Goal: Navigation & Orientation: Find specific page/section

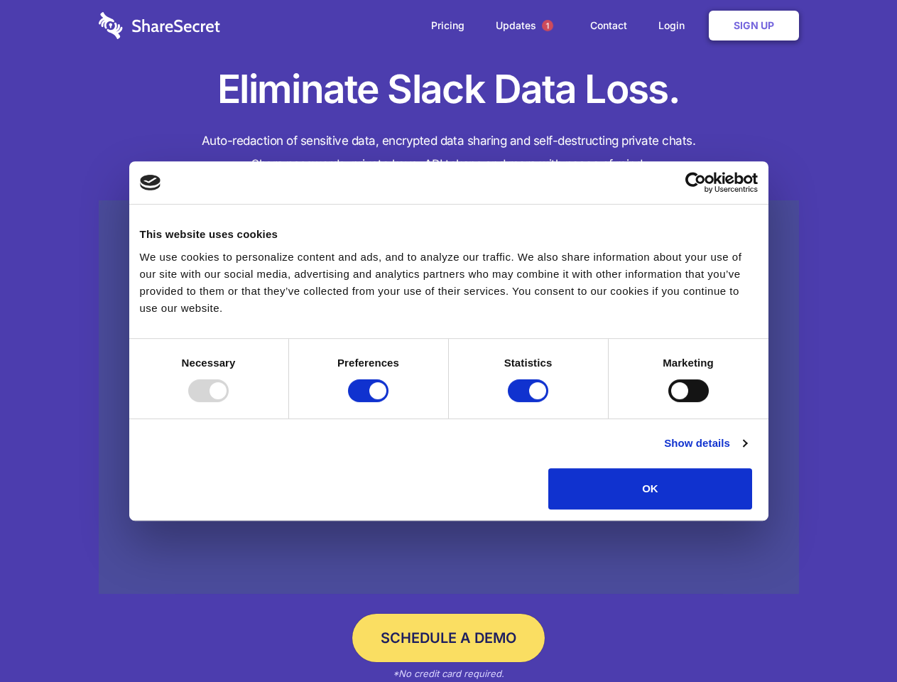
click at [229, 402] on div at bounding box center [208, 390] width 40 height 23
click at [388, 402] on input "Preferences" at bounding box center [368, 390] width 40 height 23
checkbox input "false"
click at [530, 402] on input "Statistics" at bounding box center [528, 390] width 40 height 23
checkbox input "false"
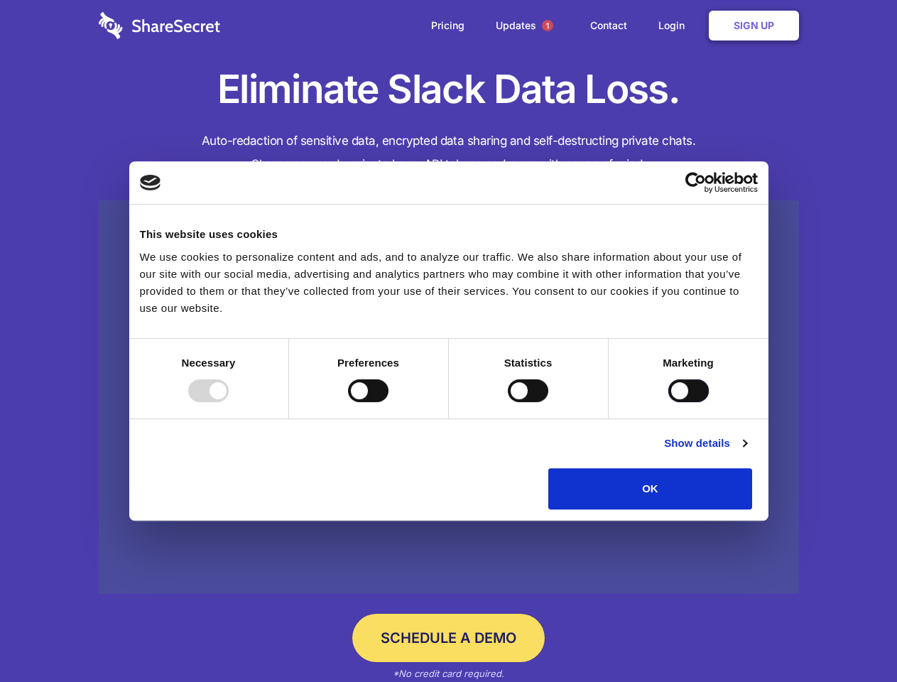
click at [668, 402] on input "Marketing" at bounding box center [688, 390] width 40 height 23
checkbox input "true"
click at [746, 452] on link "Show details" at bounding box center [705, 442] width 82 height 17
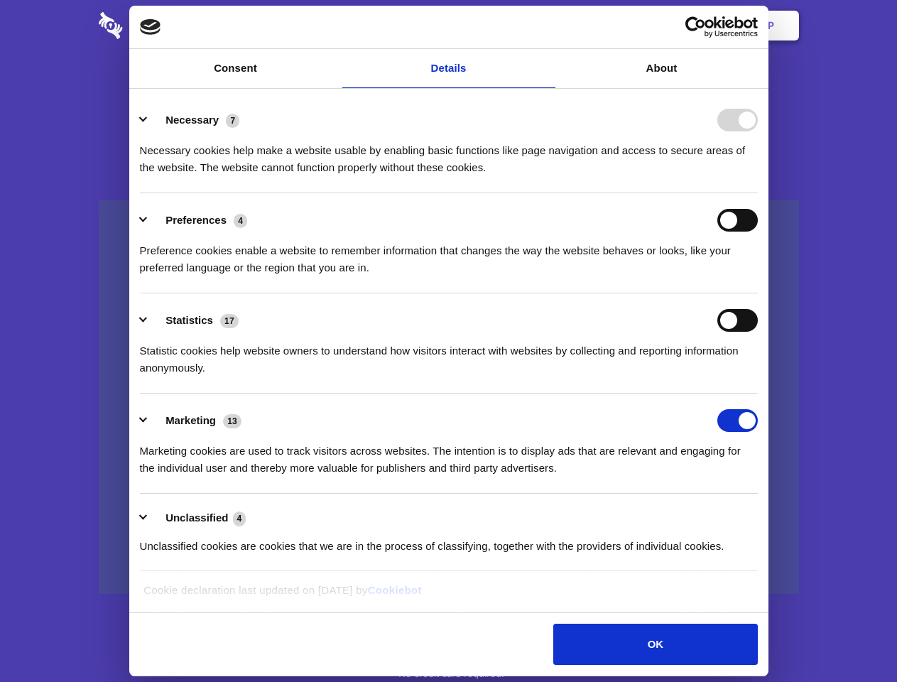
click at [758, 193] on li "Necessary 7 Necessary cookies help make a website usable by enabling basic func…" at bounding box center [449, 143] width 618 height 100
click at [547, 26] on span "1" at bounding box center [547, 25] width 11 height 11
